Goal: Task Accomplishment & Management: Manage account settings

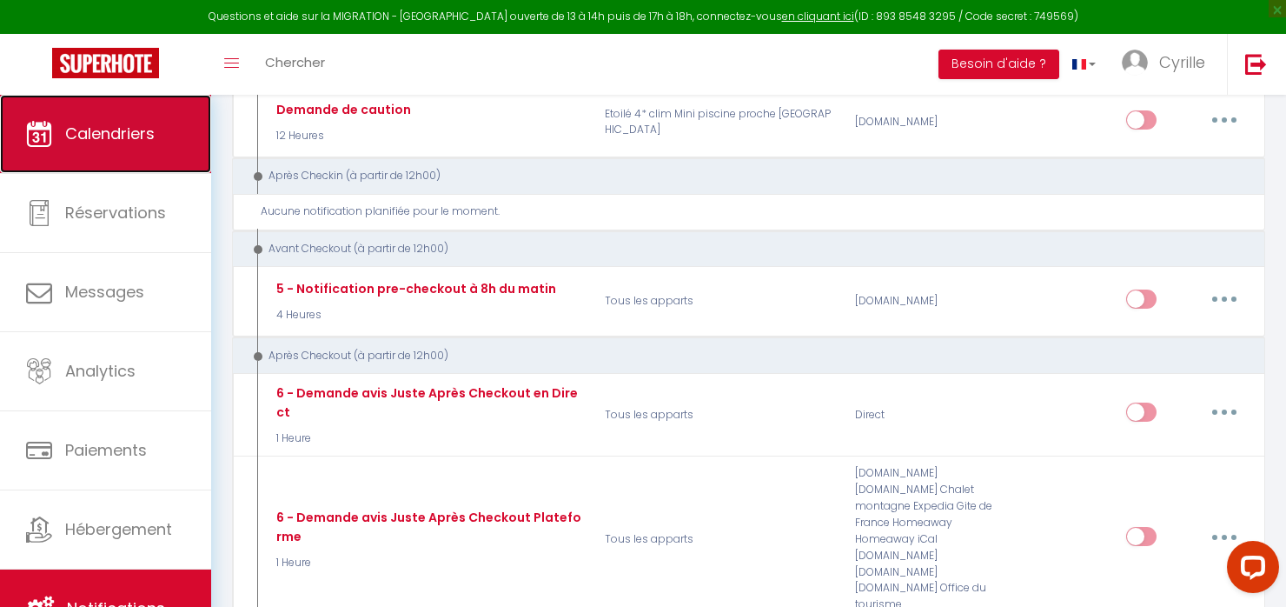
click at [163, 155] on link "Calendriers" at bounding box center [105, 134] width 211 height 78
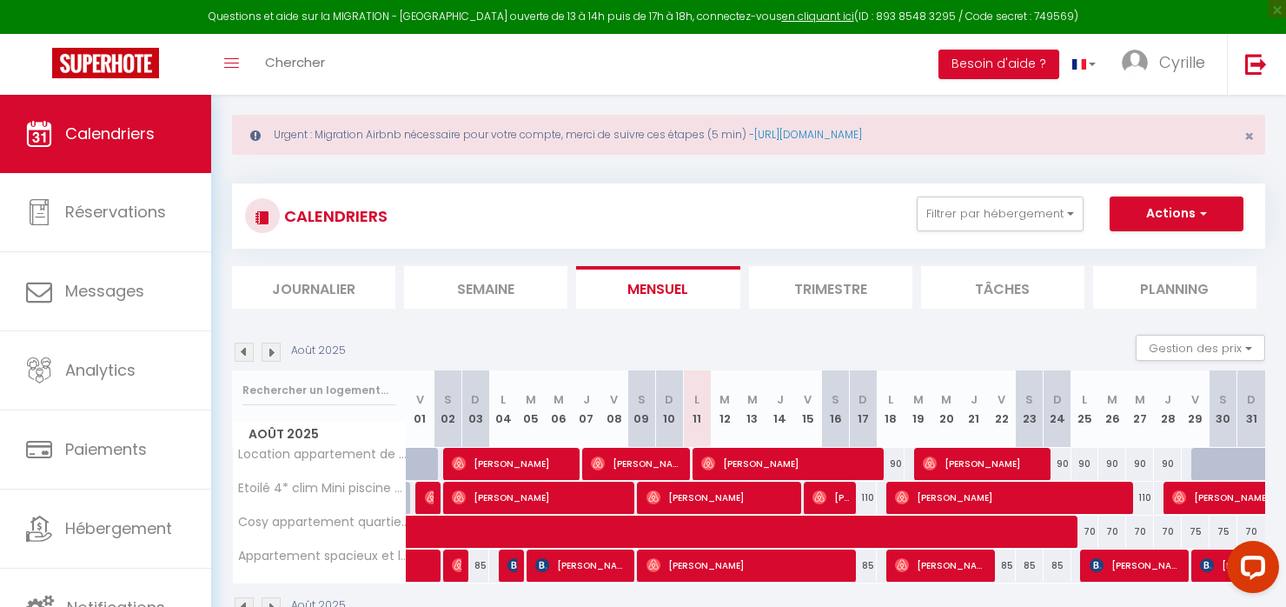
scroll to position [87, 0]
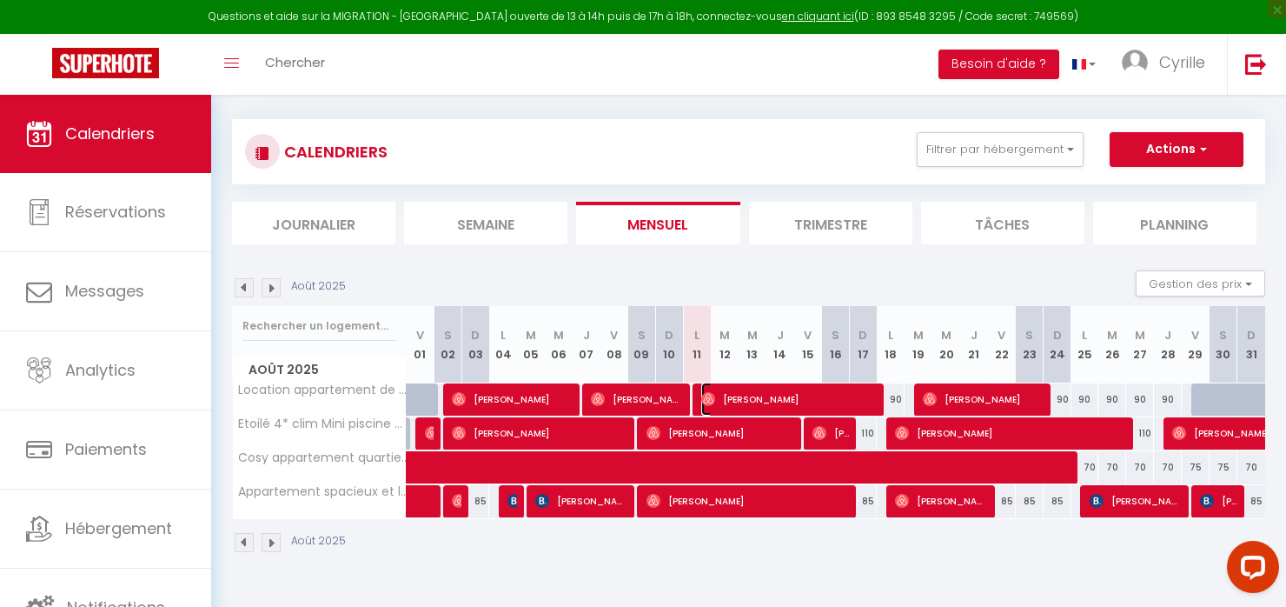
click at [727, 403] on span "[PERSON_NAME]" at bounding box center [789, 398] width 176 height 33
select select "OK"
select select "0"
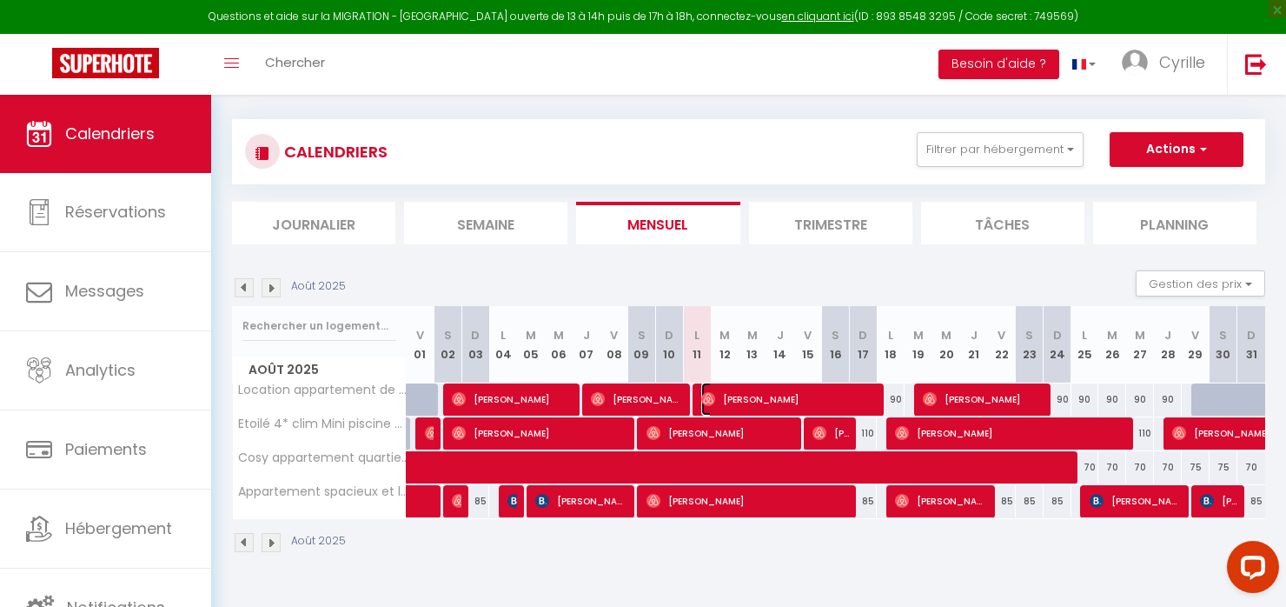
select select "1"
select select
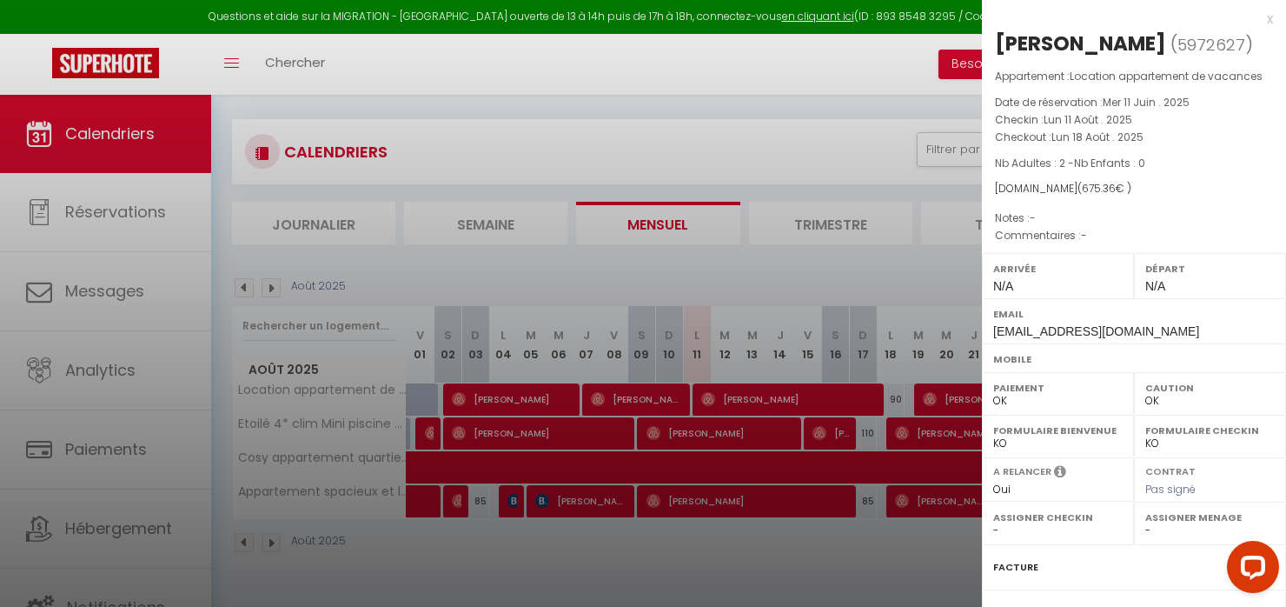
click at [1253, 19] on div "x" at bounding box center [1127, 19] width 291 height 21
